Goal: Task Accomplishment & Management: Use online tool/utility

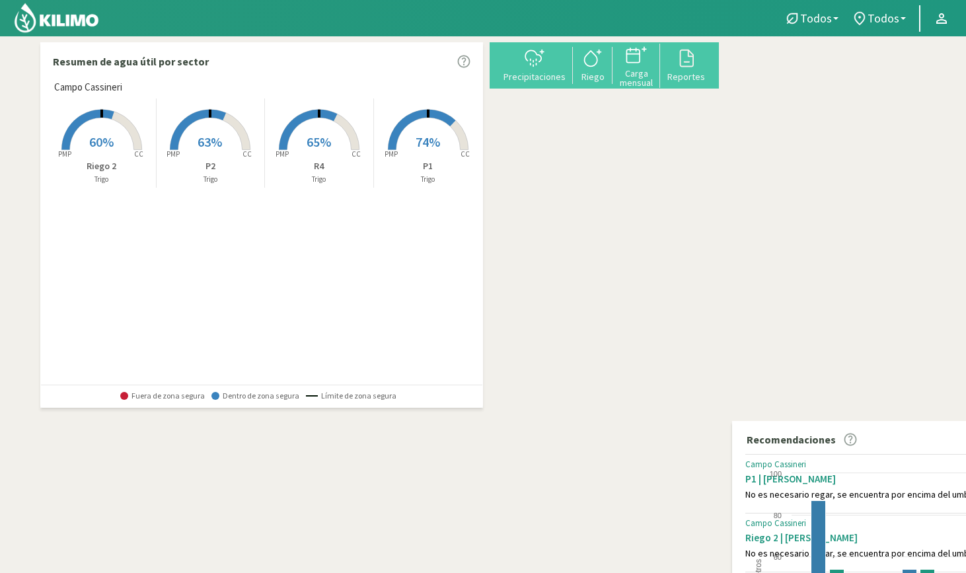
click at [104, 139] on span "60%" at bounding box center [101, 141] width 24 height 17
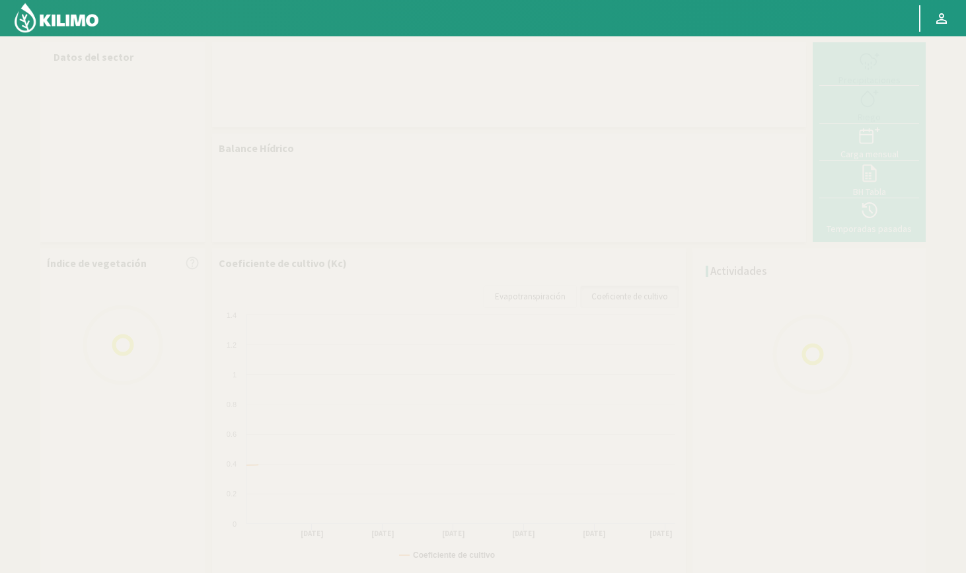
select select "3: Object"
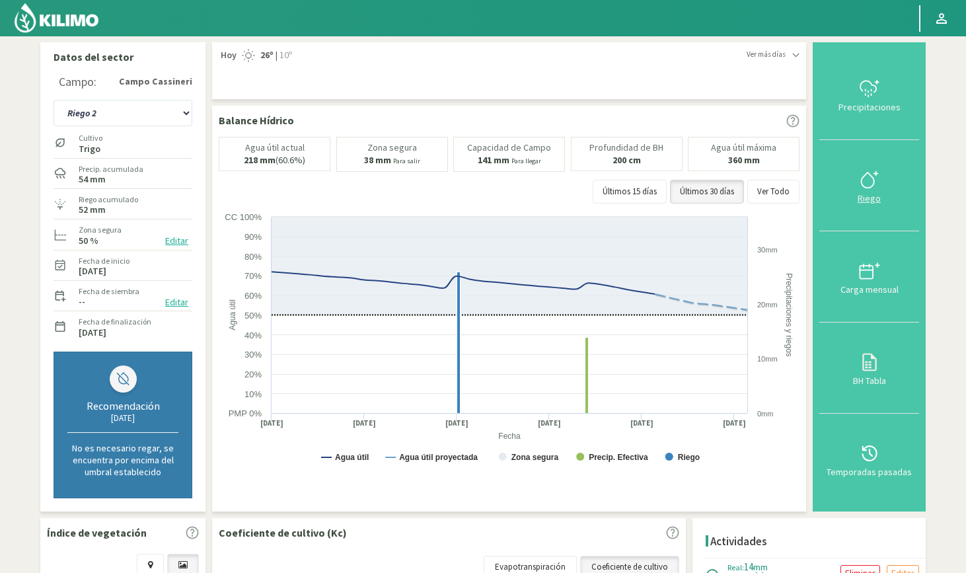
click at [873, 174] on icon at bounding box center [867, 179] width 13 height 15
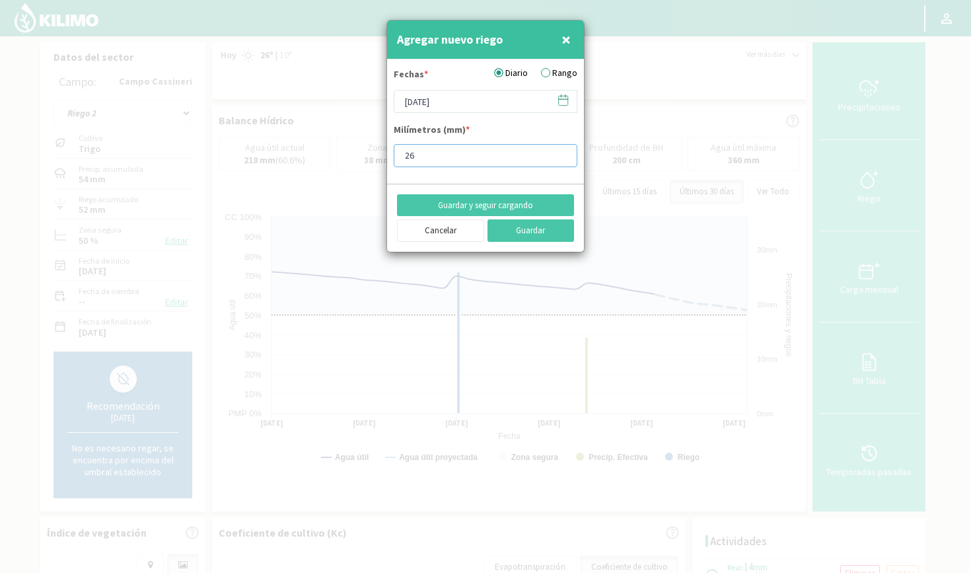
click at [425, 159] on input "26" at bounding box center [486, 155] width 184 height 23
type input "28"
click at [518, 228] on button "Guardar" at bounding box center [530, 230] width 87 height 22
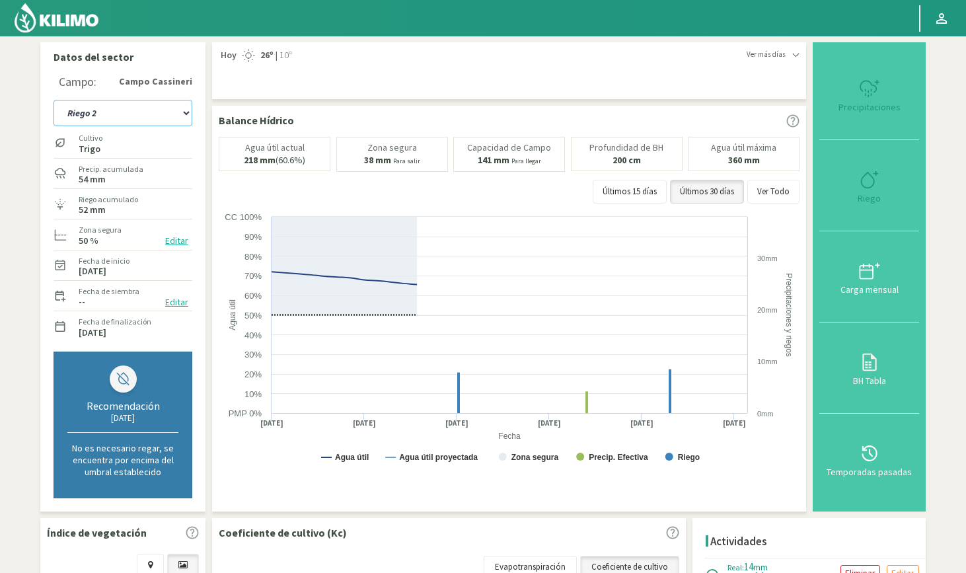
select select "5: Object"
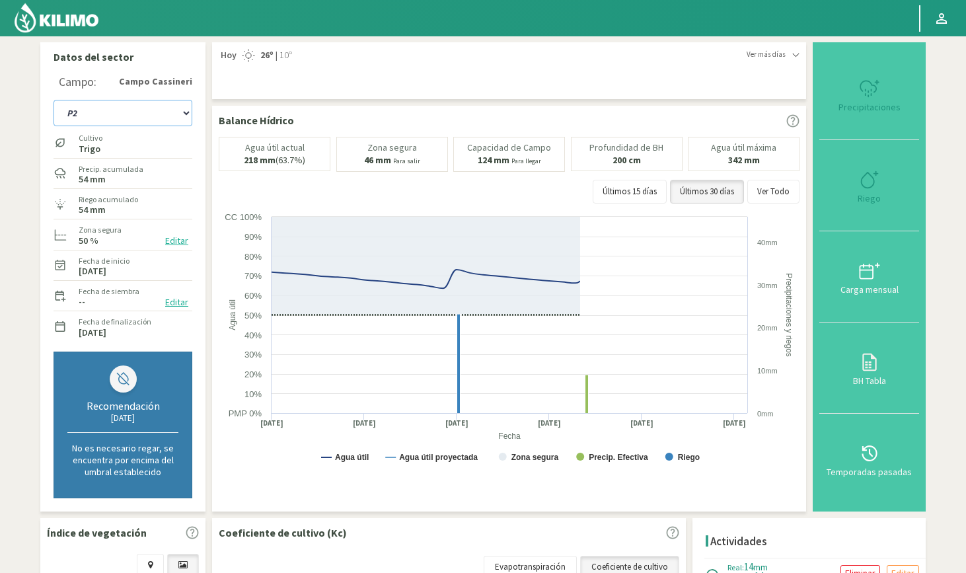
type input "36"
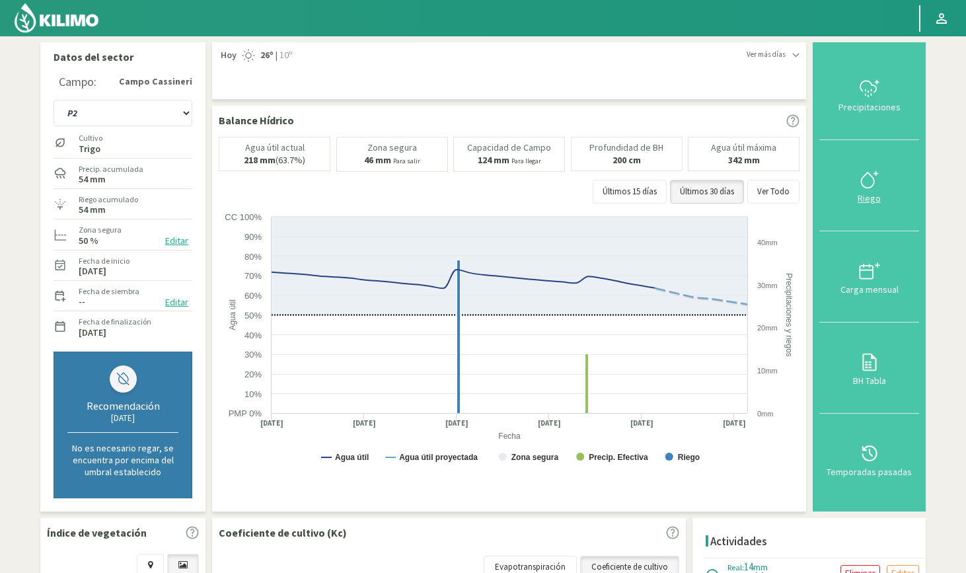
click at [858, 180] on div at bounding box center [869, 179] width 92 height 21
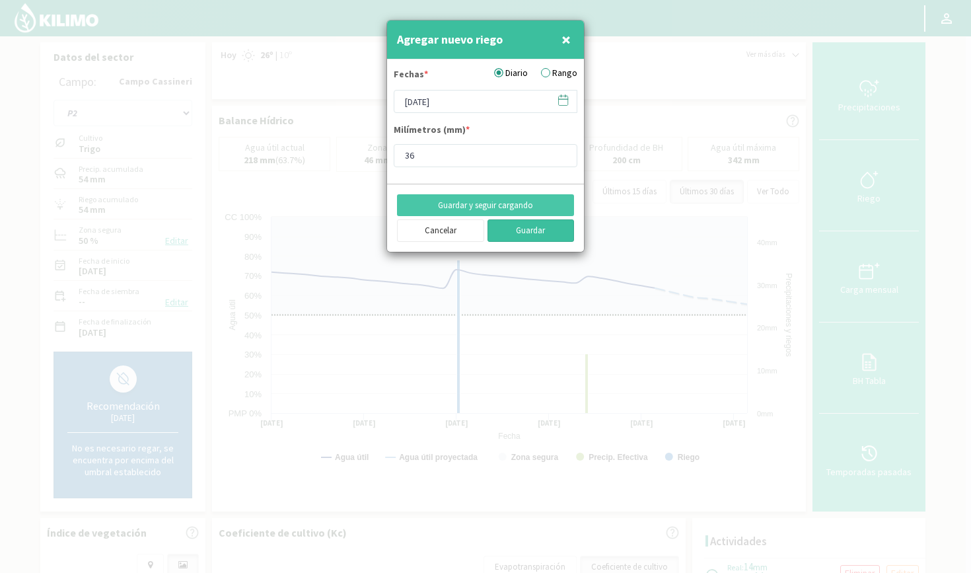
click at [538, 227] on button "Guardar" at bounding box center [530, 230] width 87 height 22
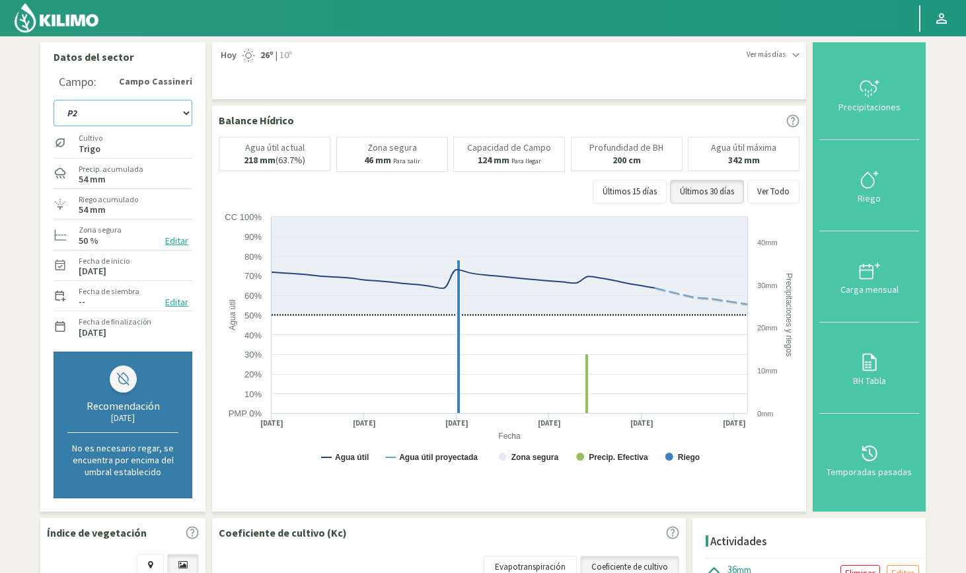
click at [141, 114] on select "P1 P2 R4 Riego 2" at bounding box center [123, 113] width 139 height 26
click at [104, 116] on select "P1 P2 R4 Riego 2" at bounding box center [123, 113] width 139 height 26
click at [119, 109] on select "P1 P2 R4 Riego 2" at bounding box center [123, 113] width 139 height 26
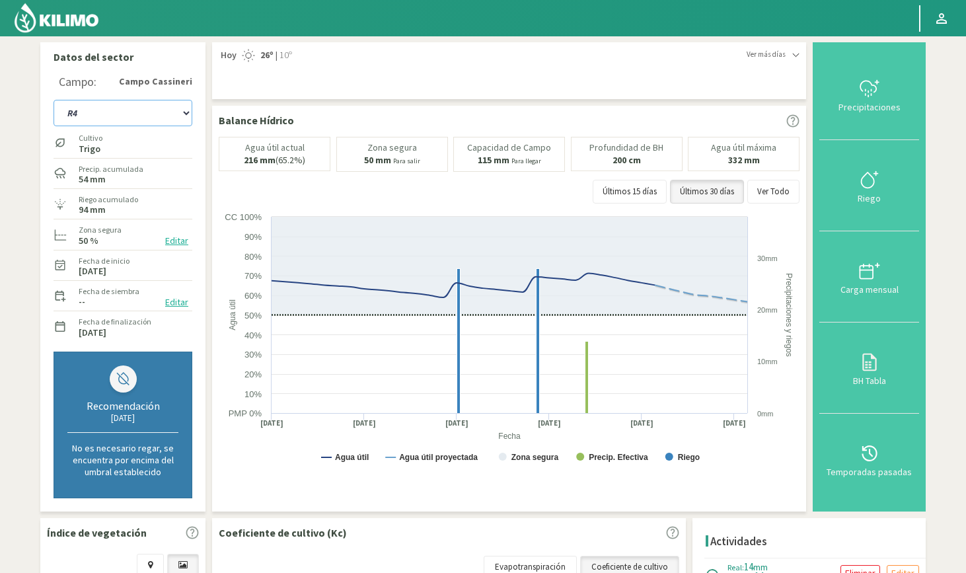
click at [116, 105] on select "P1 P2 R4 Riego 2" at bounding box center [123, 113] width 139 height 26
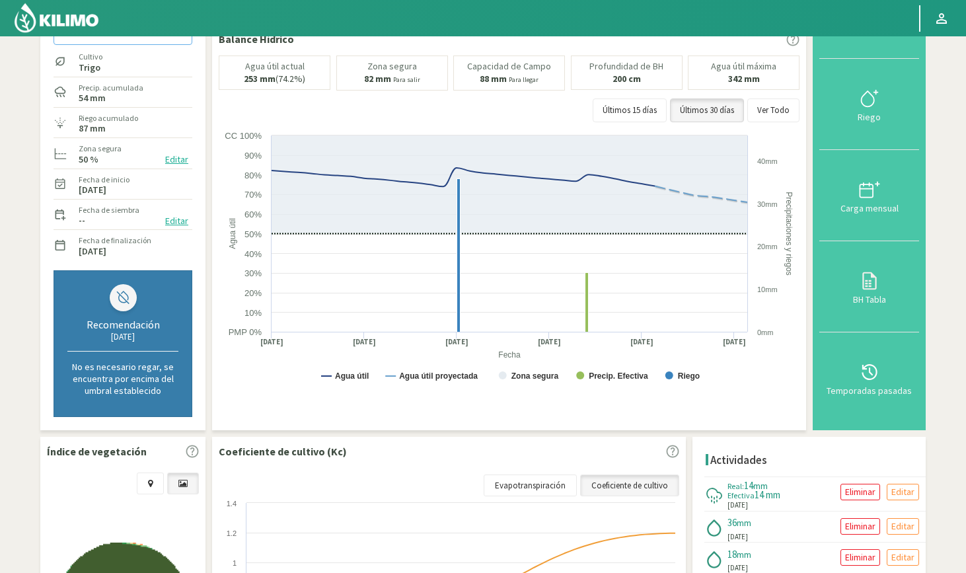
scroll to position [52, 0]
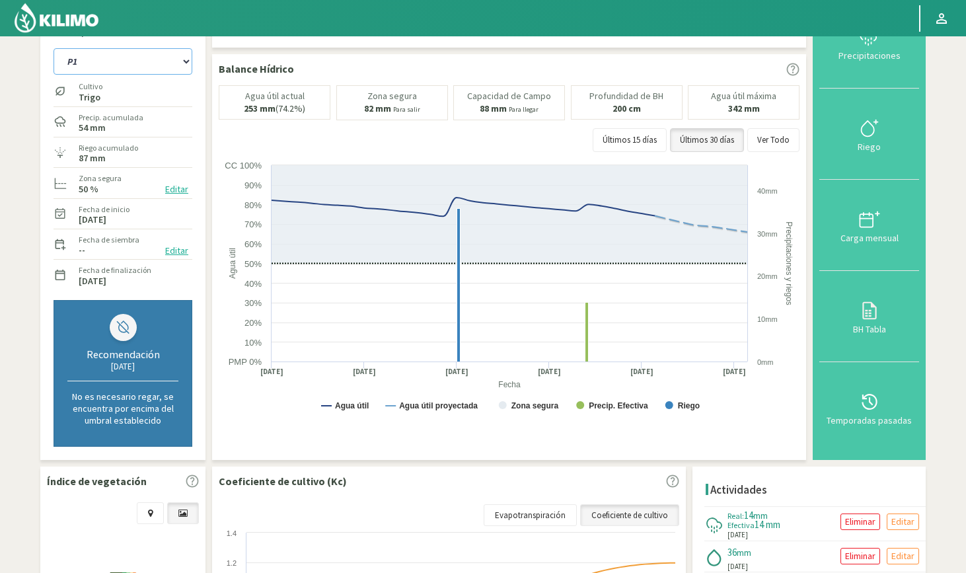
click at [161, 59] on select "P1 P2 R4 Riego 2" at bounding box center [123, 61] width 139 height 26
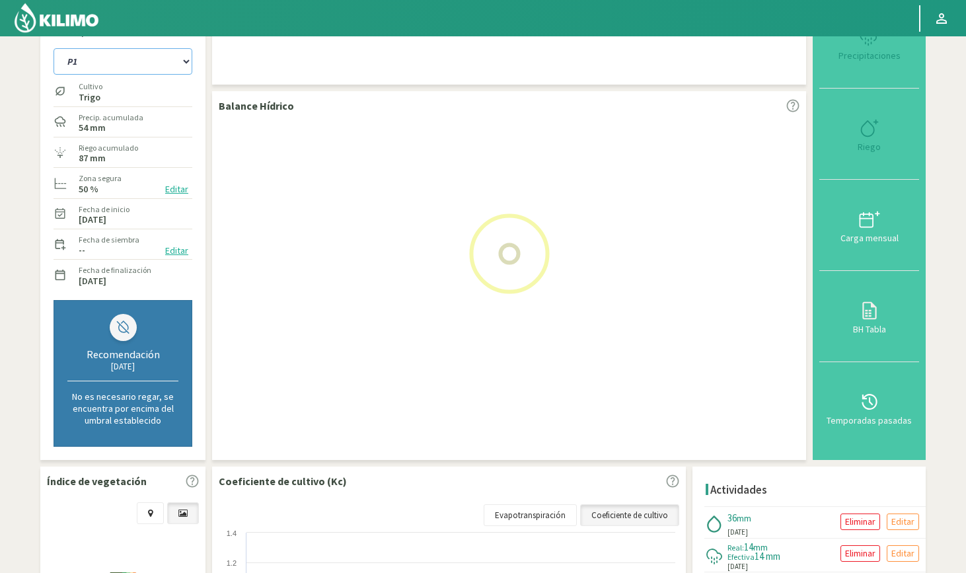
select select "41: Object"
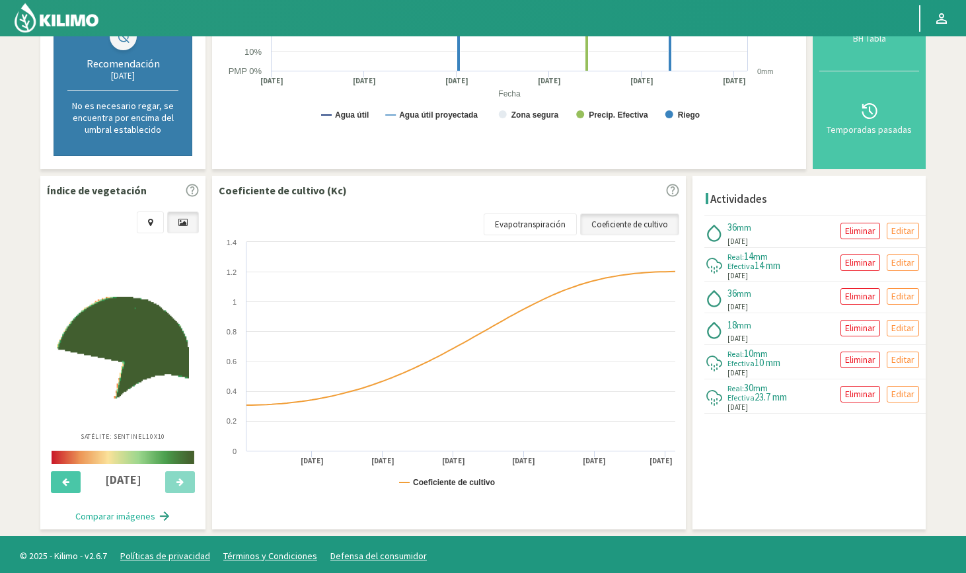
scroll to position [341, 0]
